Goal: Information Seeking & Learning: Find contact information

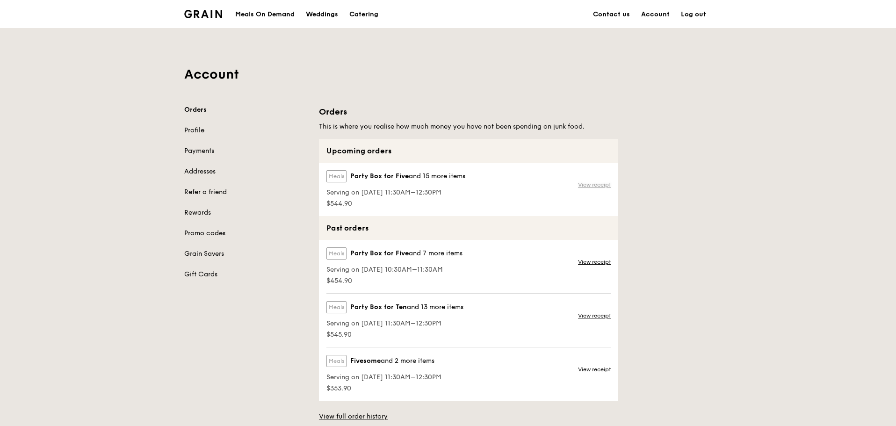
click at [588, 186] on link "View receipt" at bounding box center [594, 184] width 33 height 7
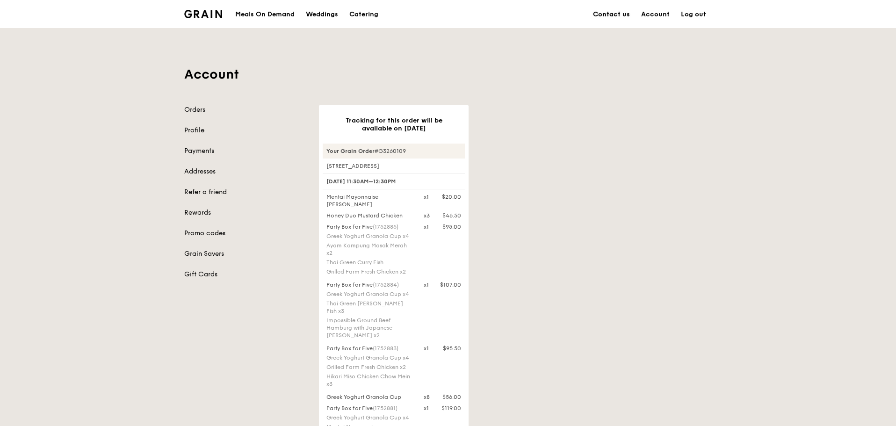
click at [622, 13] on link "Contact us" at bounding box center [611, 14] width 48 height 28
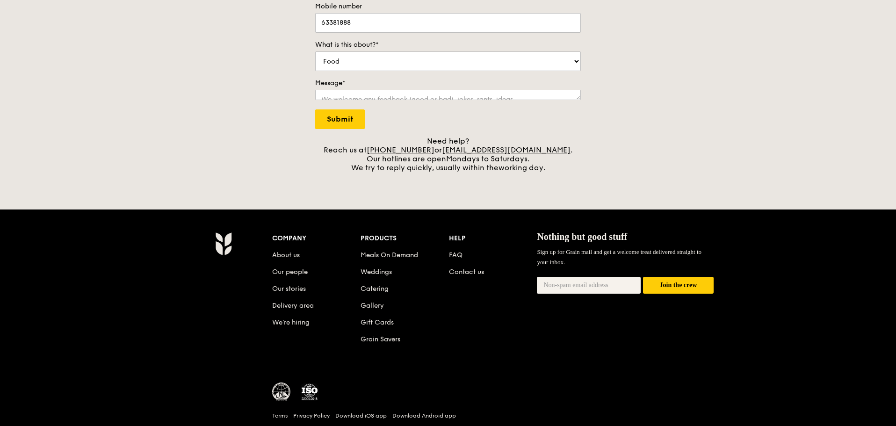
scroll to position [203, 0]
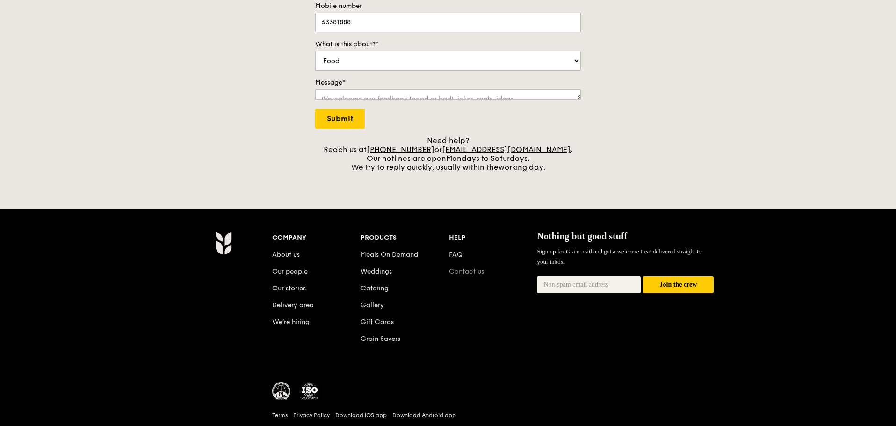
click at [466, 273] on link "Contact us" at bounding box center [466, 271] width 35 height 8
click at [467, 270] on link "Contact us" at bounding box center [466, 271] width 35 height 8
click at [895, 2] on div "Contact us We love hearing from our customers. Talk to us about anything. We ar…" at bounding box center [448, 17] width 896 height 310
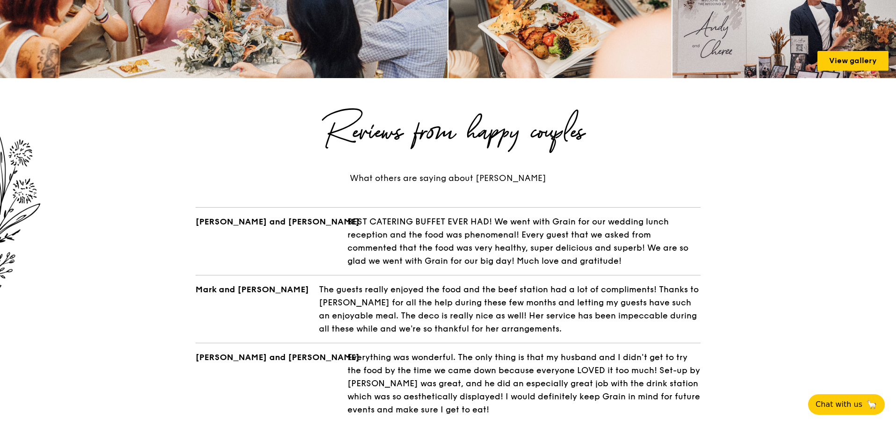
scroll to position [1495, 0]
